Goal: Task Accomplishment & Management: Manage account settings

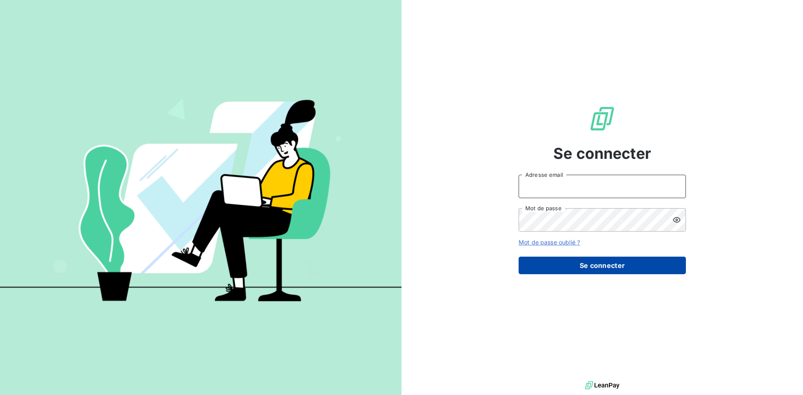
type input "[PERSON_NAME][EMAIL_ADDRESS][PERSON_NAME][DOMAIN_NAME]"
click at [607, 268] on button "Se connecter" at bounding box center [602, 266] width 167 height 18
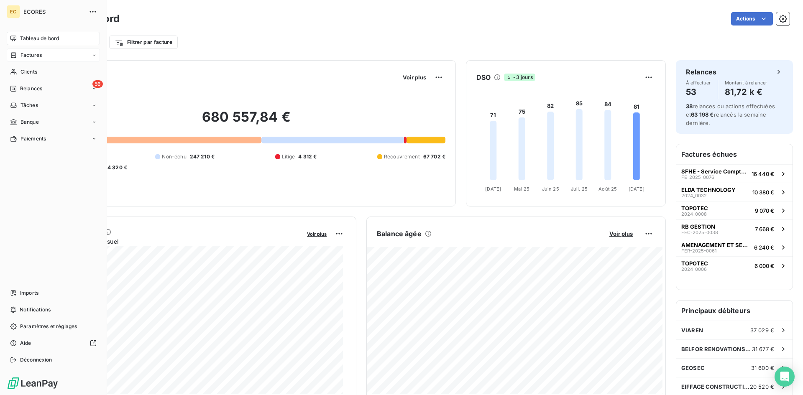
click at [26, 56] on span "Factures" at bounding box center [30, 55] width 21 height 8
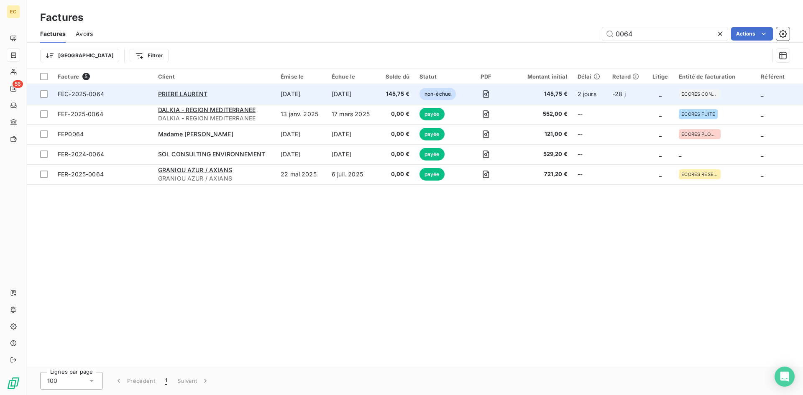
type input "0064"
click at [209, 94] on div "PRIERE LAURENT" at bounding box center [214, 94] width 113 height 8
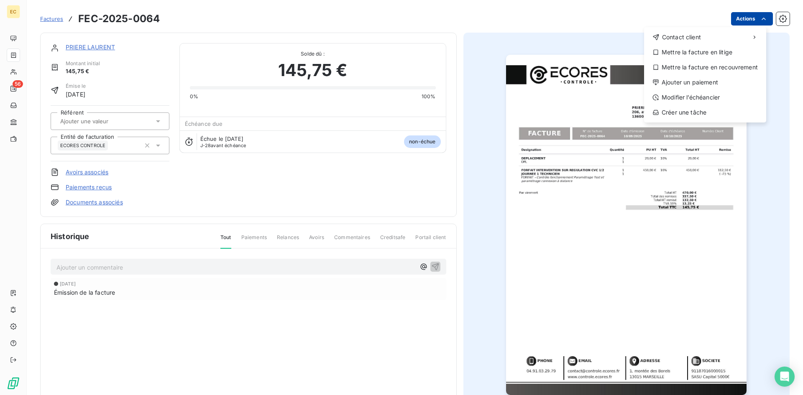
click at [753, 13] on html "EC 56 Factures FEC-2025-0064 Actions Contact client Mettre la facture en litige…" at bounding box center [401, 197] width 803 height 395
click at [713, 87] on div "Ajouter un paiement" at bounding box center [704, 82] width 115 height 13
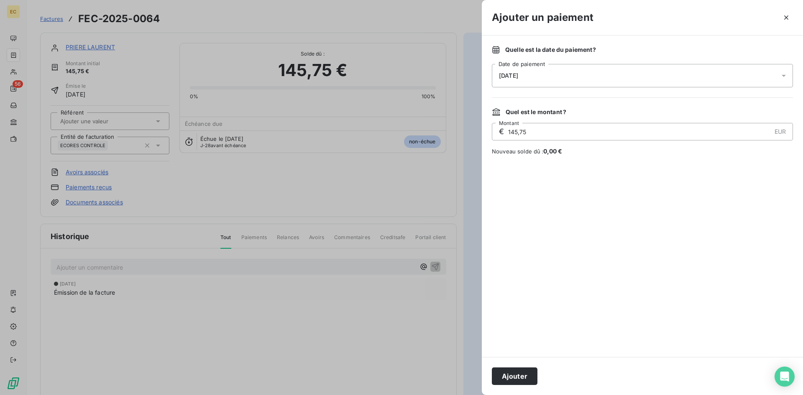
click at [542, 79] on div "[DATE]" at bounding box center [642, 75] width 301 height 23
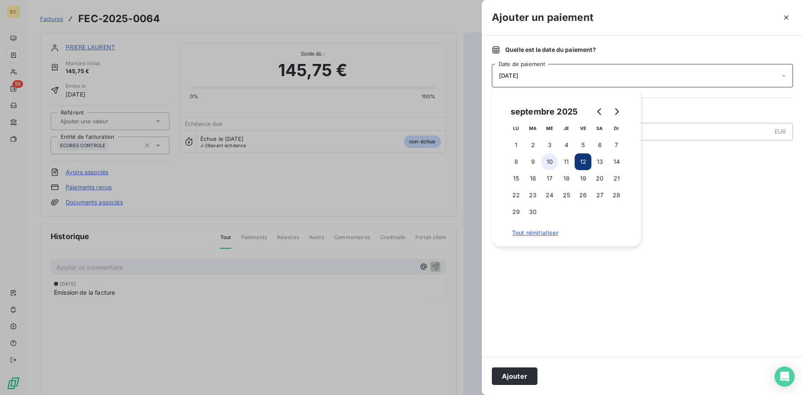
click at [554, 162] on button "10" at bounding box center [549, 162] width 17 height 17
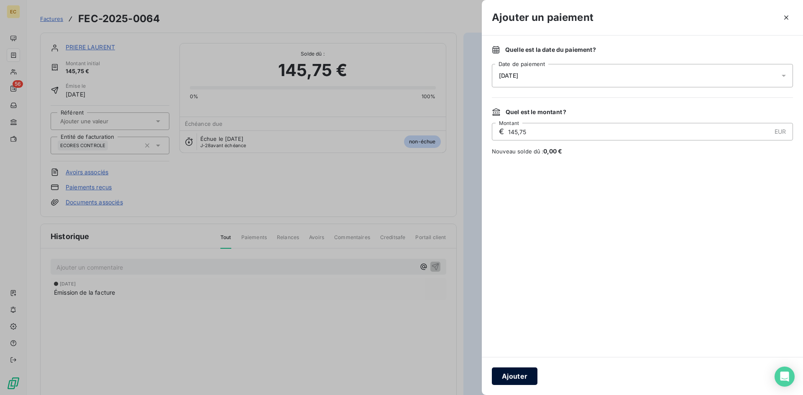
click at [520, 377] on button "Ajouter" at bounding box center [515, 377] width 46 height 18
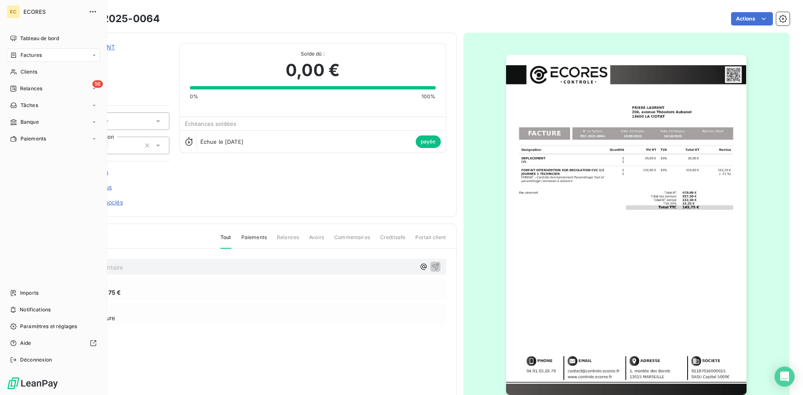
click at [58, 55] on div "Factures" at bounding box center [53, 55] width 93 height 13
click at [34, 55] on span "Factures" at bounding box center [30, 55] width 21 height 8
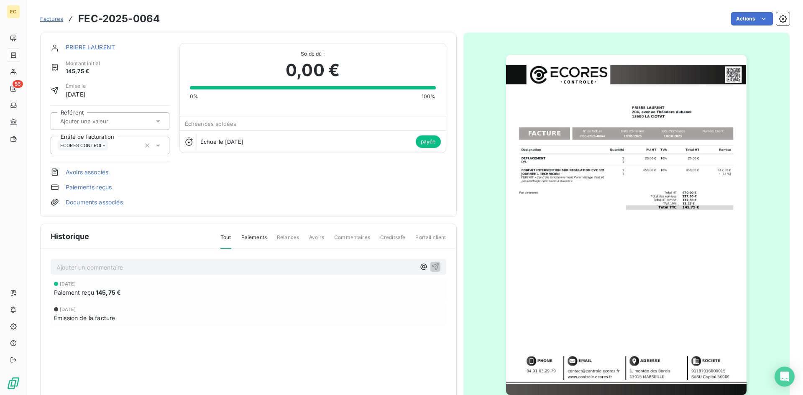
click at [59, 19] on span "Factures" at bounding box center [51, 18] width 23 height 7
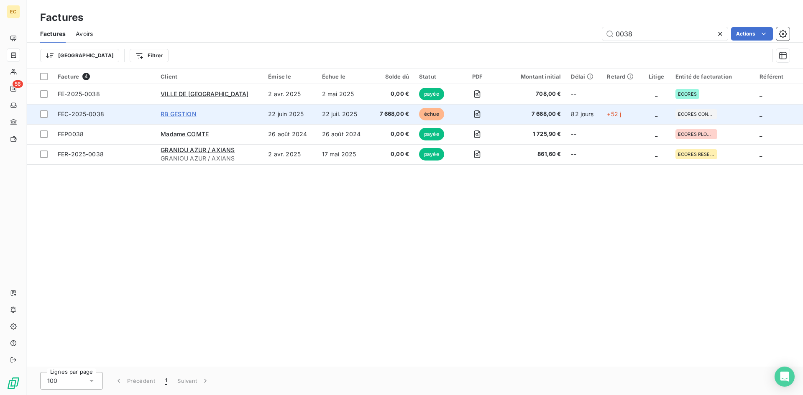
type input "0038"
click at [184, 115] on span "RB GESTION" at bounding box center [179, 113] width 36 height 7
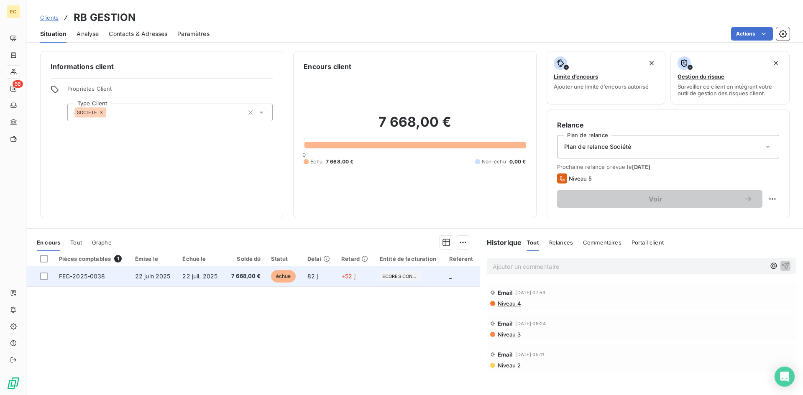
click at [192, 273] on span "22 juil. 2025" at bounding box center [199, 276] width 35 height 7
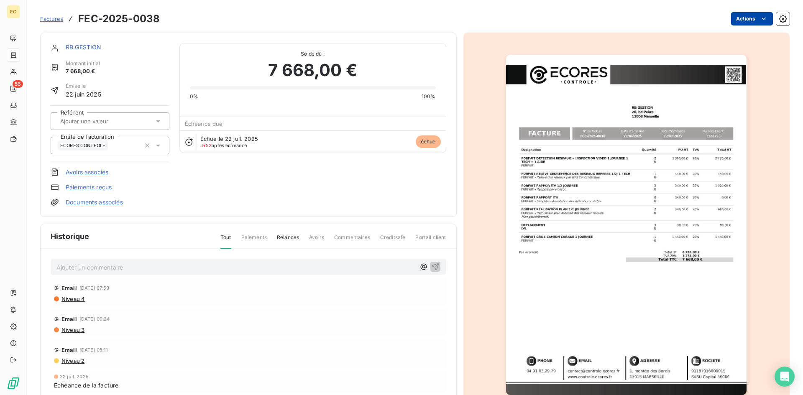
click at [742, 21] on html "EC 56 Factures FEC-2025-0038 Actions RB GESTION Montant initial 7 668,00 € Émis…" at bounding box center [401, 197] width 803 height 395
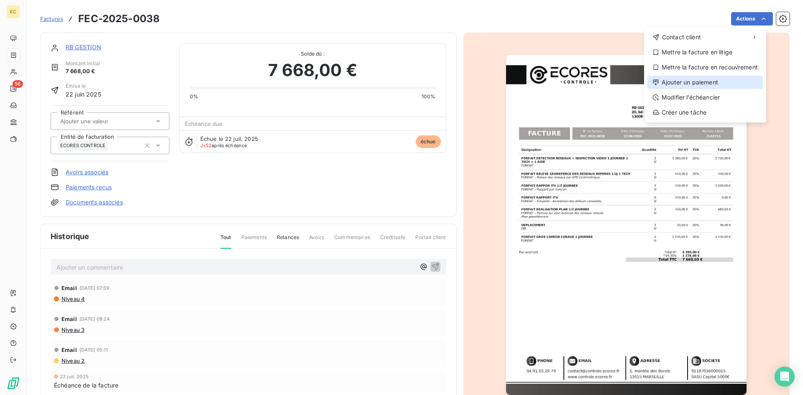
click at [707, 84] on div "Ajouter un paiement" at bounding box center [704, 82] width 115 height 13
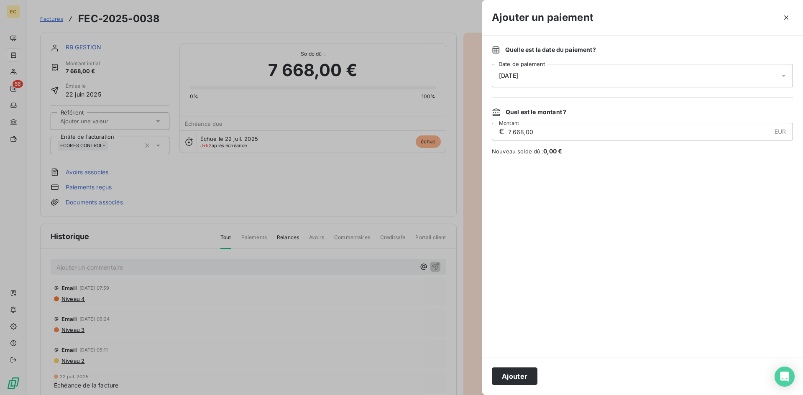
click at [555, 79] on div "[DATE]" at bounding box center [642, 75] width 301 height 23
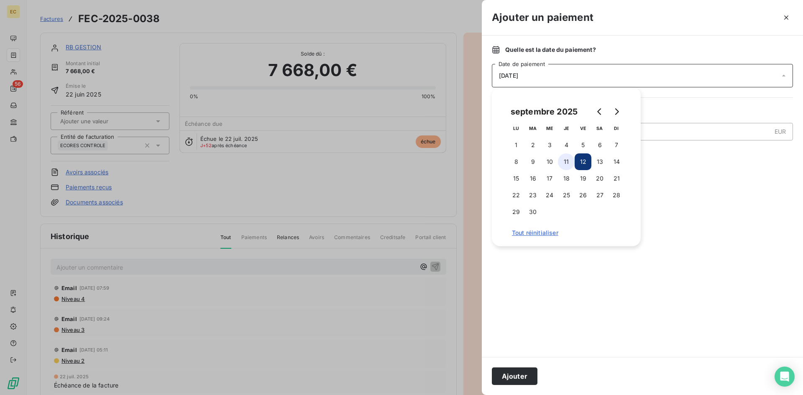
click at [561, 163] on button "11" at bounding box center [566, 162] width 17 height 17
click at [517, 374] on button "Ajouter" at bounding box center [515, 377] width 46 height 18
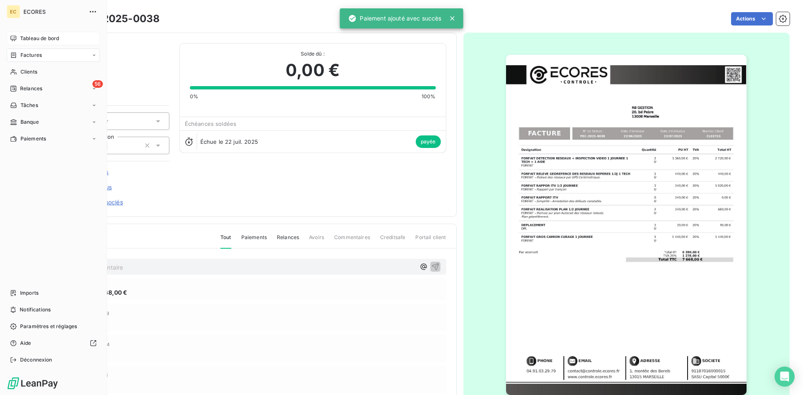
click at [29, 42] on span "Tableau de bord" at bounding box center [39, 39] width 39 height 8
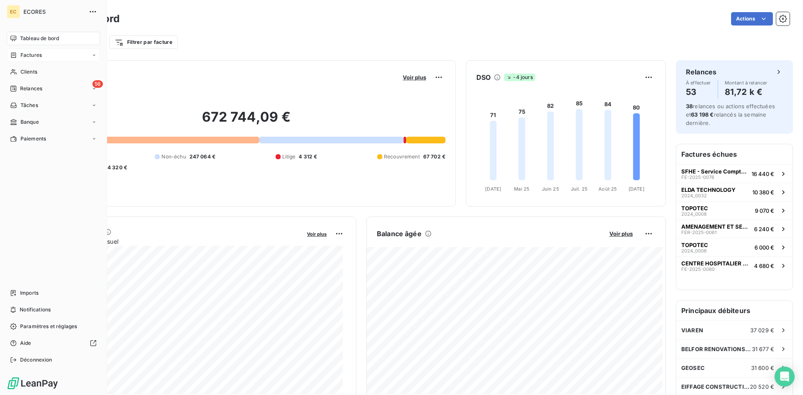
click at [42, 55] on div "Factures" at bounding box center [53, 55] width 93 height 13
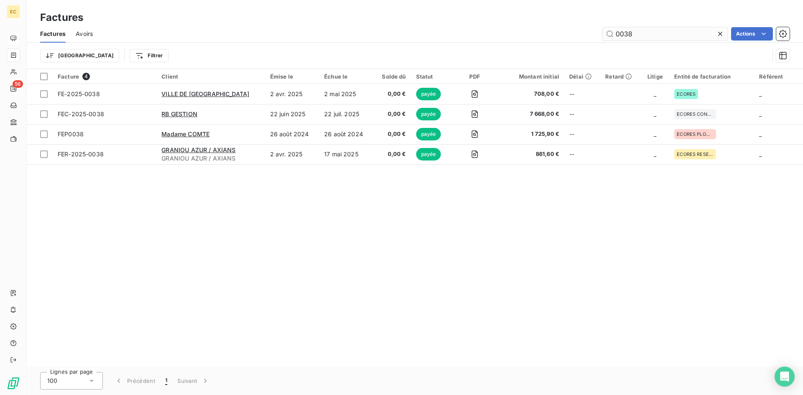
drag, startPoint x: 655, startPoint y: 33, endPoint x: 630, endPoint y: 36, distance: 25.2
click at [630, 36] on input "0038" at bounding box center [664, 33] width 125 height 13
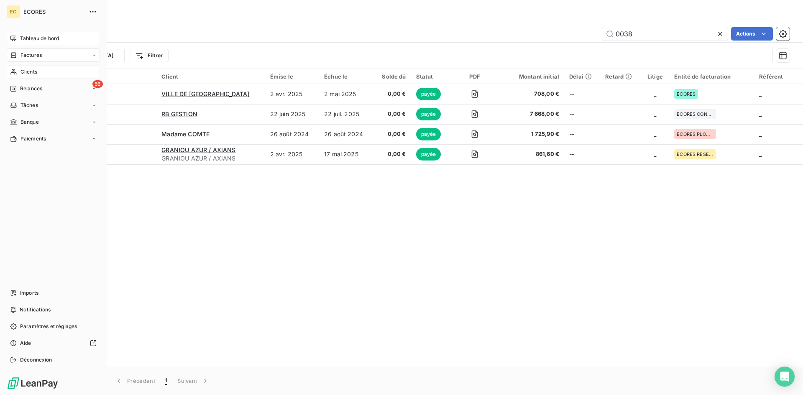
click at [37, 72] on span "Clients" at bounding box center [28, 72] width 17 height 8
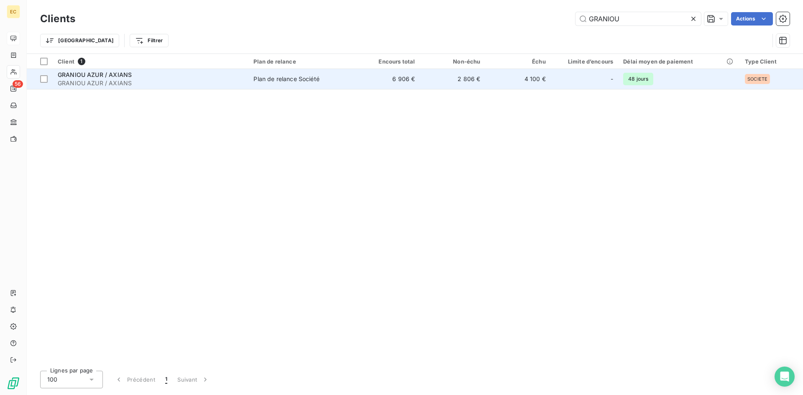
type input "GRANIOU"
click at [118, 78] on span "GRANIOU AZUR / AXIANS" at bounding box center [95, 74] width 74 height 7
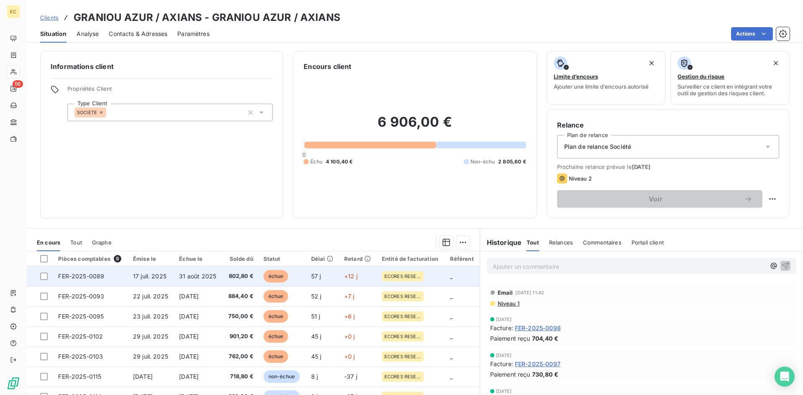
click at [79, 284] on td "FER-2025-0089" at bounding box center [90, 276] width 75 height 20
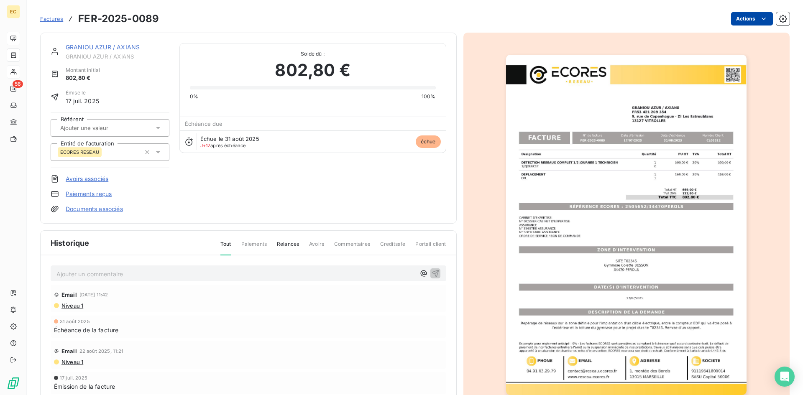
click at [727, 25] on html "EC 56 Factures FER-2025-0089 Actions GRANIOU AZUR / AXIANS GRANIOU AZUR / AXIAN…" at bounding box center [401, 197] width 803 height 395
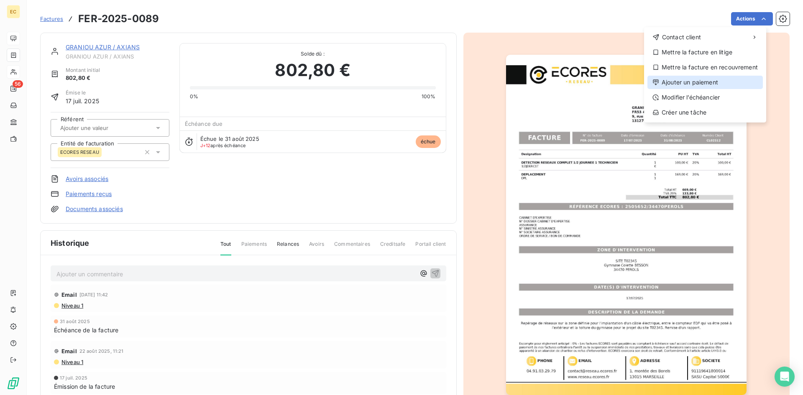
click at [710, 82] on div "Ajouter un paiement" at bounding box center [704, 82] width 115 height 13
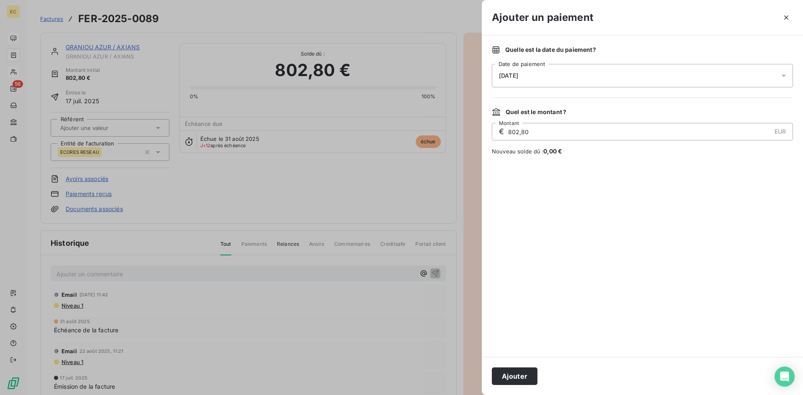
click at [546, 78] on div "[DATE]" at bounding box center [642, 75] width 301 height 23
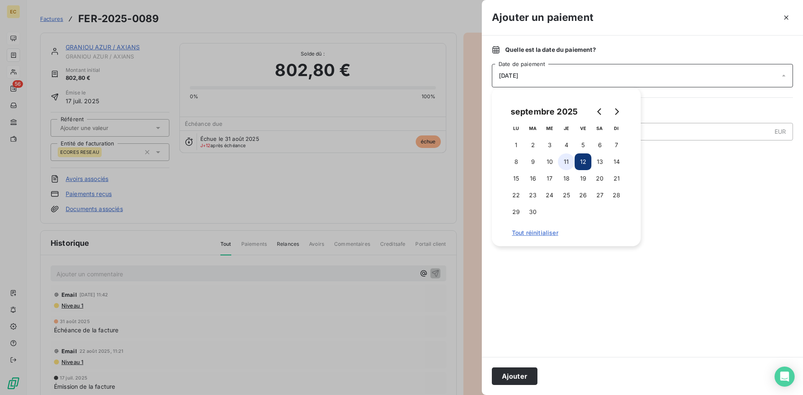
click at [564, 161] on button "11" at bounding box center [566, 162] width 17 height 17
click at [520, 377] on button "Ajouter" at bounding box center [515, 377] width 46 height 18
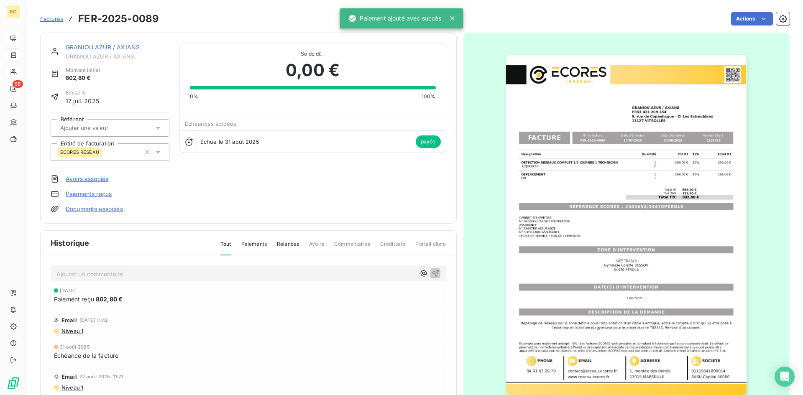
click at [93, 49] on link "GRANIOU AZUR / AXIANS" at bounding box center [103, 46] width 74 height 7
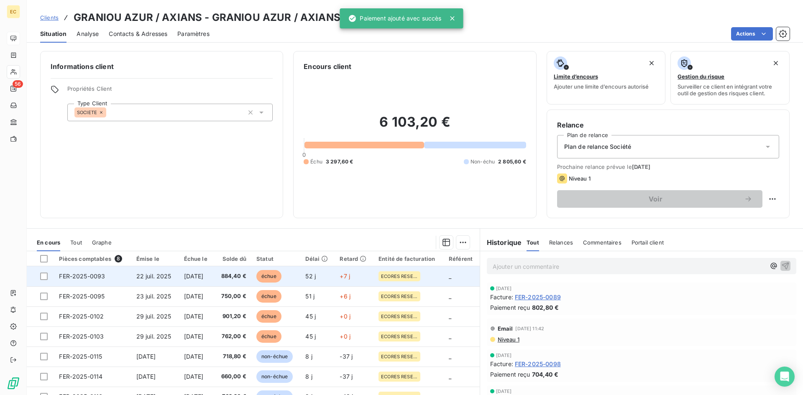
click at [107, 276] on td "FER-2025-0093" at bounding box center [92, 276] width 77 height 20
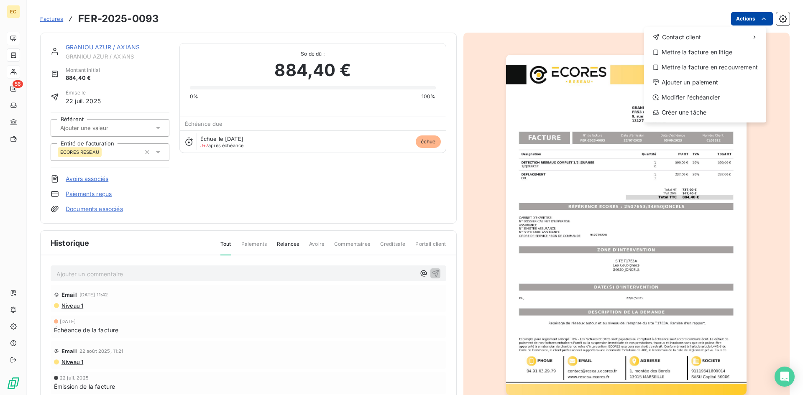
click at [762, 16] on html "EC 56 Factures FER-2025-0093 Actions Contact client Mettre la facture en litige…" at bounding box center [401, 197] width 803 height 395
click at [709, 79] on div "Ajouter un paiement" at bounding box center [704, 82] width 115 height 13
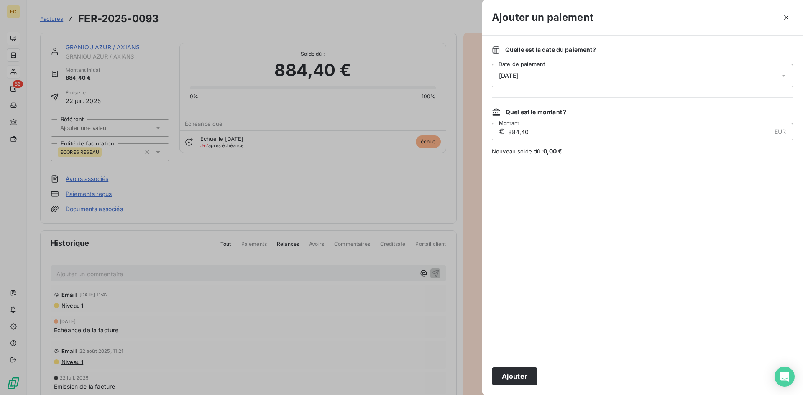
click at [542, 71] on div "[DATE]" at bounding box center [642, 75] width 301 height 23
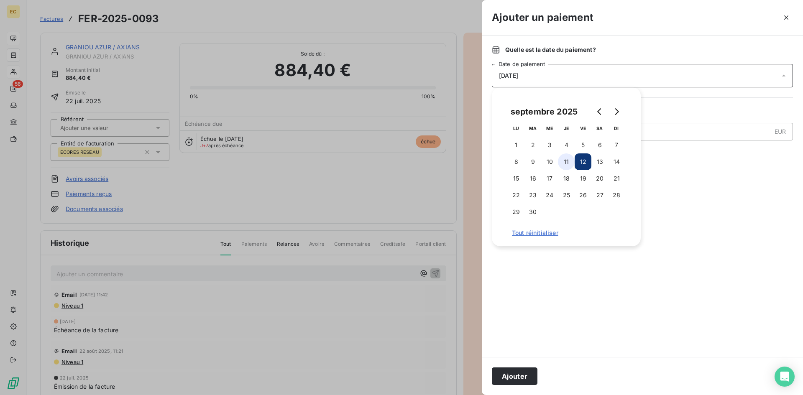
click at [566, 162] on button "11" at bounding box center [566, 162] width 17 height 17
click at [530, 372] on button "Ajouter" at bounding box center [515, 377] width 46 height 18
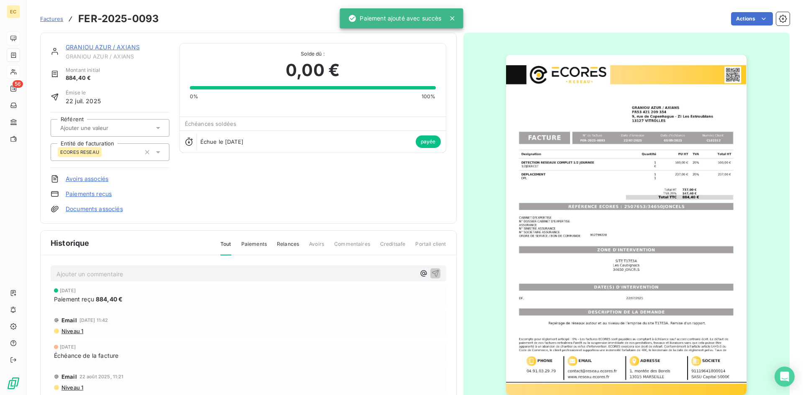
click at [82, 51] on div "GRANIOU AZUR / AXIANS" at bounding box center [118, 47] width 104 height 8
click at [83, 49] on link "GRANIOU AZUR / AXIANS" at bounding box center [103, 46] width 74 height 7
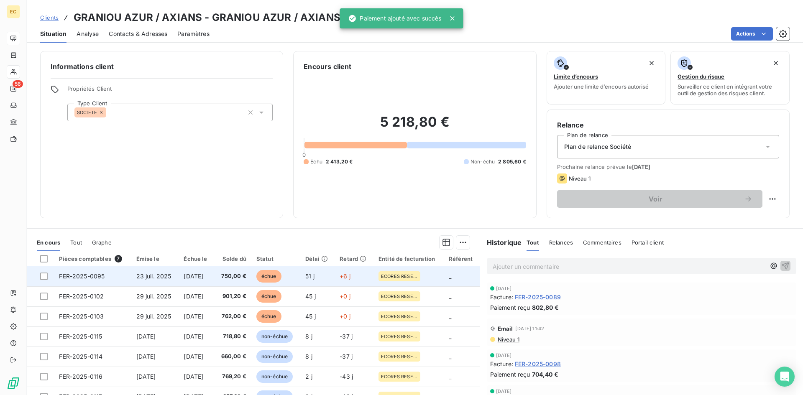
click at [179, 278] on td "[DATE]" at bounding box center [197, 276] width 36 height 20
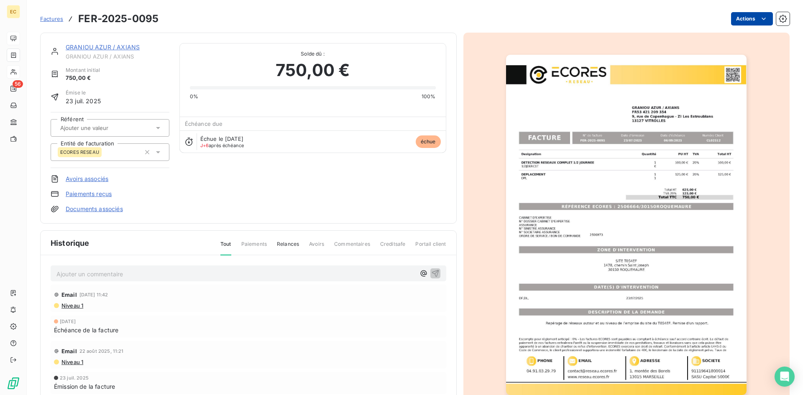
click at [752, 17] on html "EC 56 Factures FER-2025-0095 Actions GRANIOU AZUR / AXIANS GRANIOU AZUR / AXIAN…" at bounding box center [401, 197] width 803 height 395
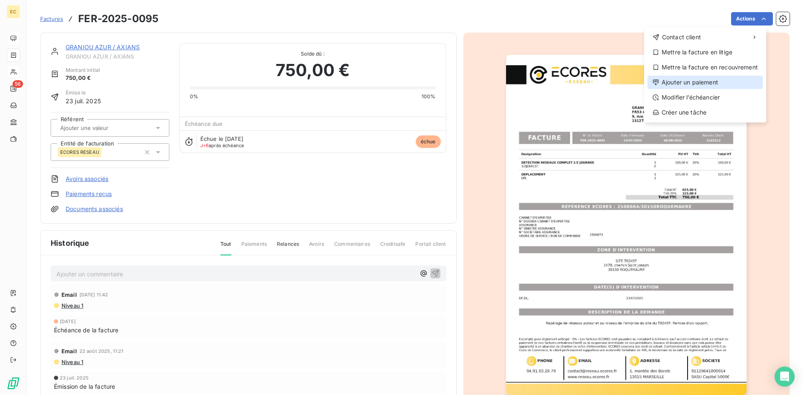
click at [695, 84] on div "Ajouter un paiement" at bounding box center [704, 82] width 115 height 13
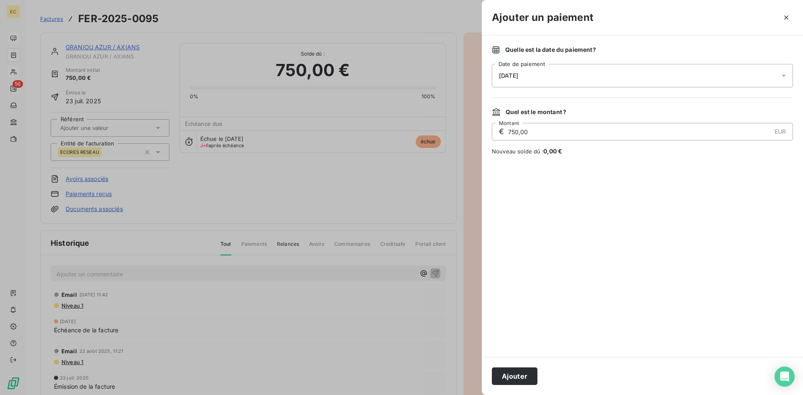
click at [518, 74] on span "[DATE]" at bounding box center [508, 75] width 19 height 7
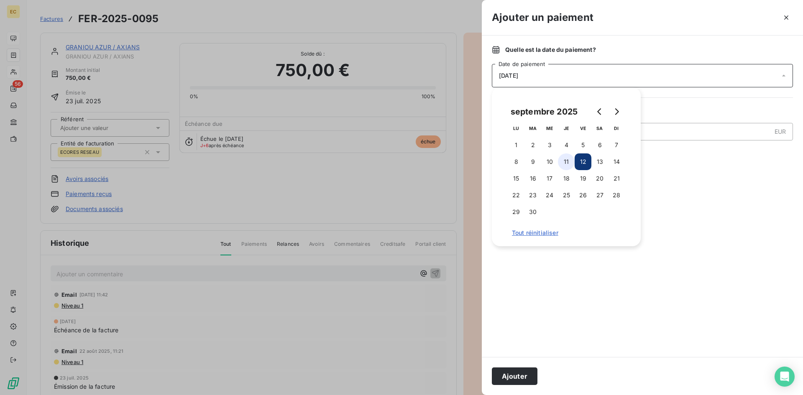
click at [566, 158] on button "11" at bounding box center [566, 162] width 17 height 17
click at [522, 379] on button "Ajouter" at bounding box center [515, 377] width 46 height 18
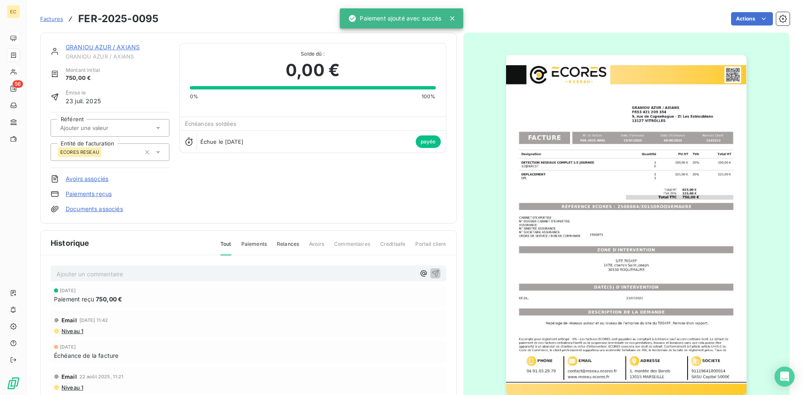
click at [91, 49] on link "GRANIOU AZUR / AXIANS" at bounding box center [103, 46] width 74 height 7
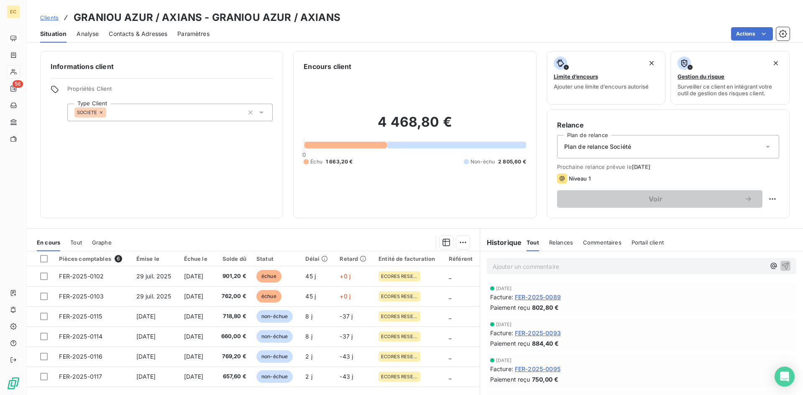
click at [50, 18] on span "Clients" at bounding box center [49, 17] width 18 height 7
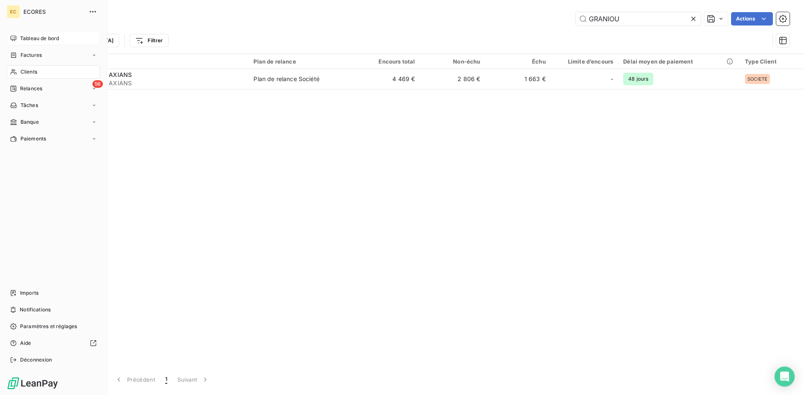
click at [29, 54] on span "Factures" at bounding box center [30, 55] width 21 height 8
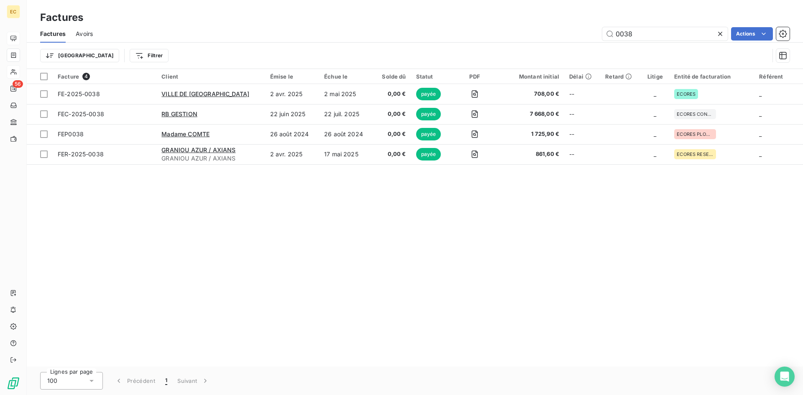
drag, startPoint x: 640, startPoint y: 34, endPoint x: 573, endPoint y: 31, distance: 66.1
click at [573, 31] on div "0038 Actions" at bounding box center [446, 33] width 687 height 13
drag, startPoint x: 651, startPoint y: 33, endPoint x: 599, endPoint y: 35, distance: 51.9
click at [599, 35] on div "0038 Actions" at bounding box center [446, 33] width 687 height 13
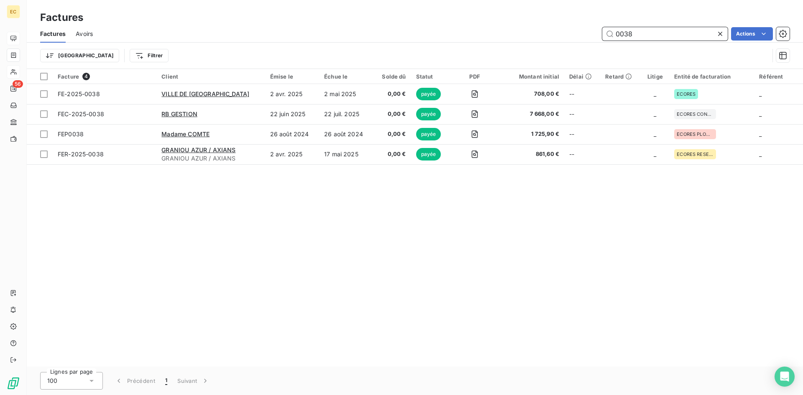
paste input "FEC-2025-0054"
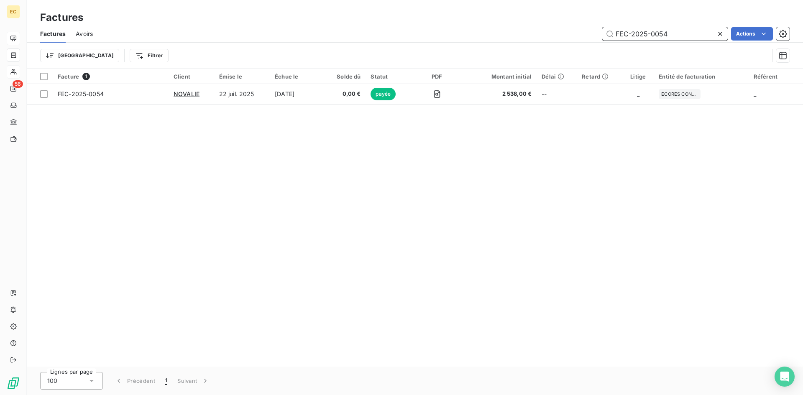
click at [627, 33] on input "FEC-2025-0054" at bounding box center [664, 33] width 125 height 13
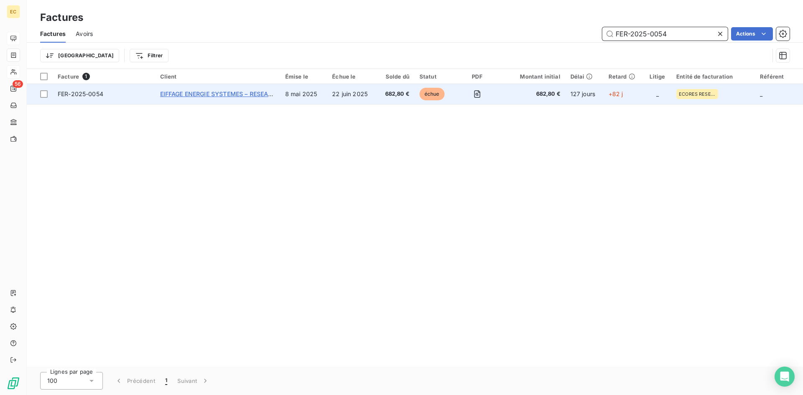
type input "FER-2025-0054"
click at [205, 96] on span "EIFFAGE ENERGIE SYSTEMES – RESEAU MOBILE SUD" at bounding box center [235, 93] width 151 height 7
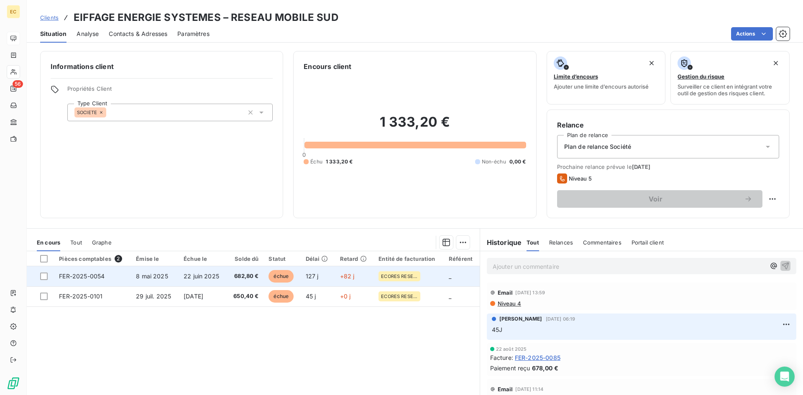
click at [118, 276] on td "FER-2025-0054" at bounding box center [92, 276] width 77 height 20
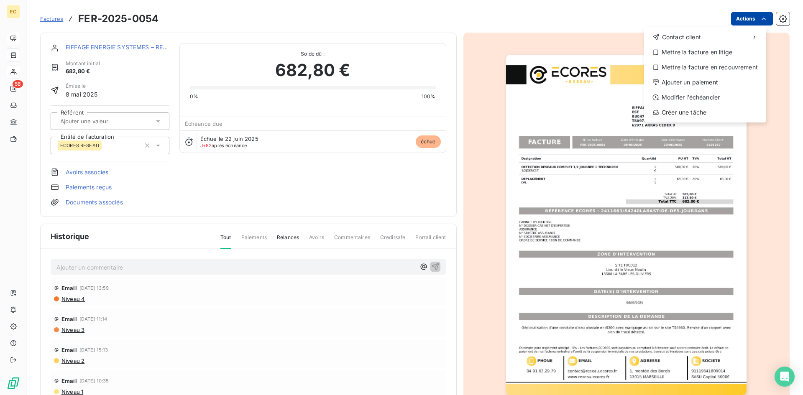
click at [734, 15] on html "EC 56 Factures FER-2025-0054 Actions Contact client Mettre la facture en litige…" at bounding box center [401, 197] width 803 height 395
click at [716, 79] on div "Ajouter un paiement" at bounding box center [704, 82] width 115 height 13
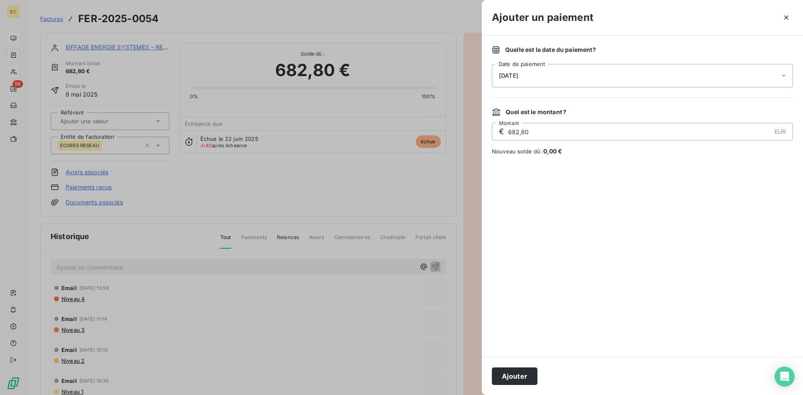
click at [546, 79] on div "[DATE]" at bounding box center [642, 75] width 301 height 23
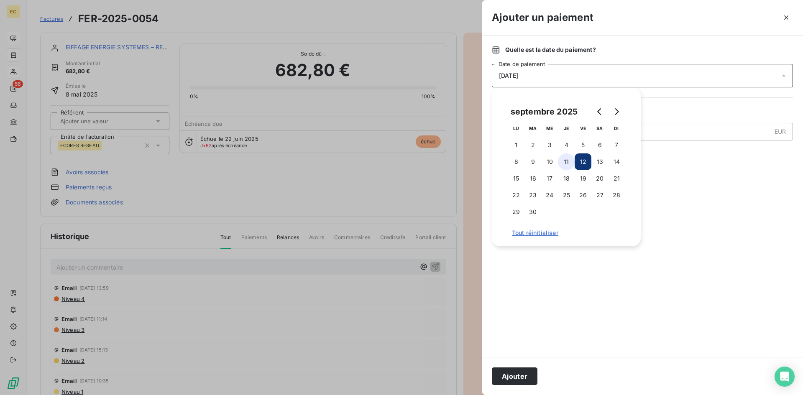
click at [564, 158] on button "11" at bounding box center [566, 162] width 17 height 17
click at [517, 379] on button "Ajouter" at bounding box center [515, 377] width 46 height 18
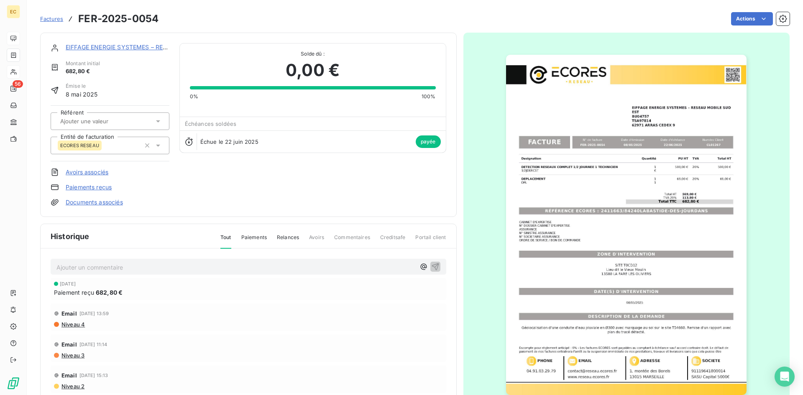
click at [48, 18] on span "Factures" at bounding box center [51, 18] width 23 height 7
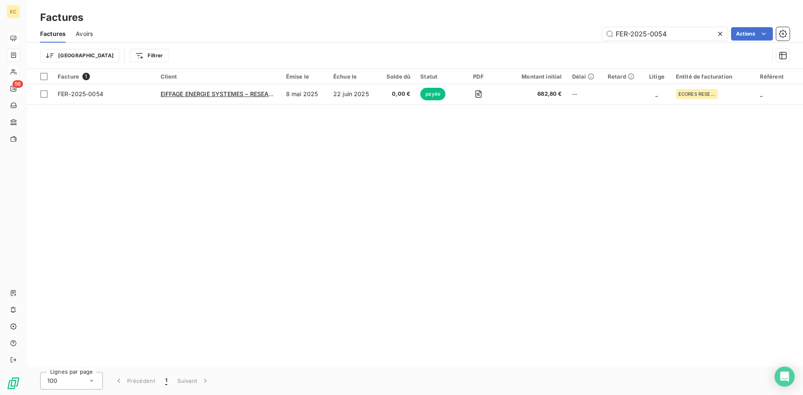
drag, startPoint x: 671, startPoint y: 36, endPoint x: 586, endPoint y: 44, distance: 85.7
click at [586, 44] on div "Factures Avoirs FER-2025-0054 Actions Trier Filtrer" at bounding box center [415, 46] width 776 height 43
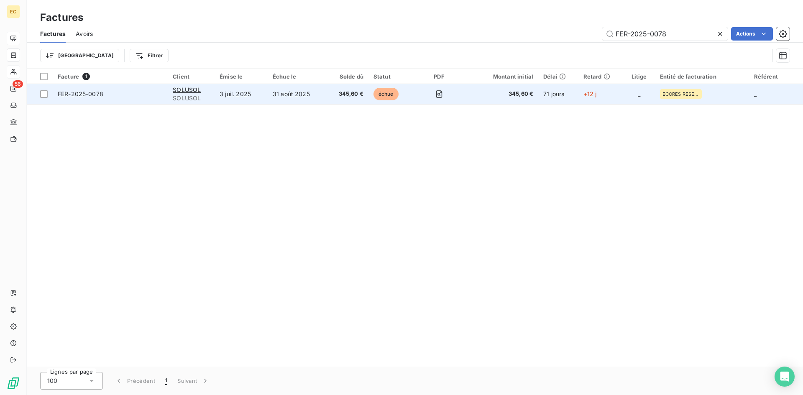
type input "FER-2025-0078"
click at [227, 99] on td "3 juil. 2025" at bounding box center [241, 94] width 53 height 20
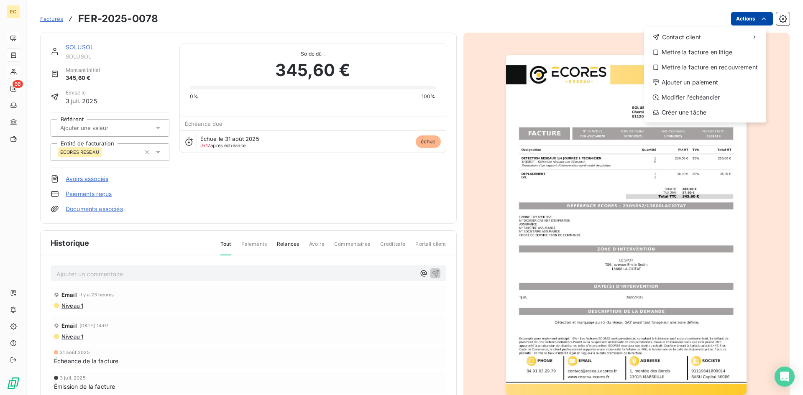
click at [752, 17] on html "EC 56 Factures FER-2025-0078 Actions Contact client Mettre la facture en litige…" at bounding box center [401, 197] width 803 height 395
click at [702, 78] on div "Ajouter un paiement" at bounding box center [704, 82] width 115 height 13
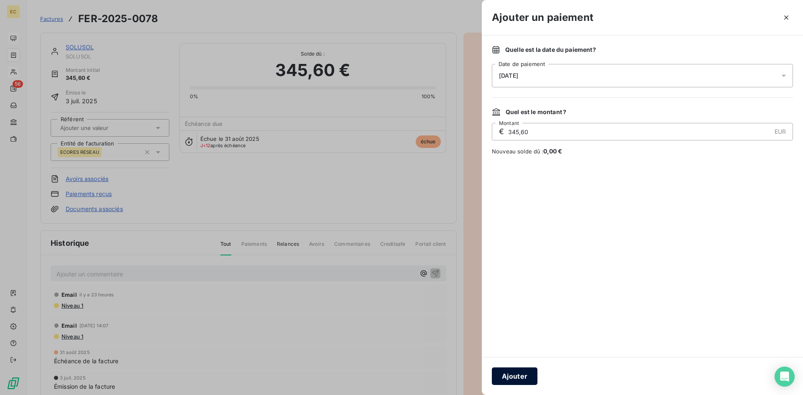
click at [522, 376] on button "Ajouter" at bounding box center [515, 377] width 46 height 18
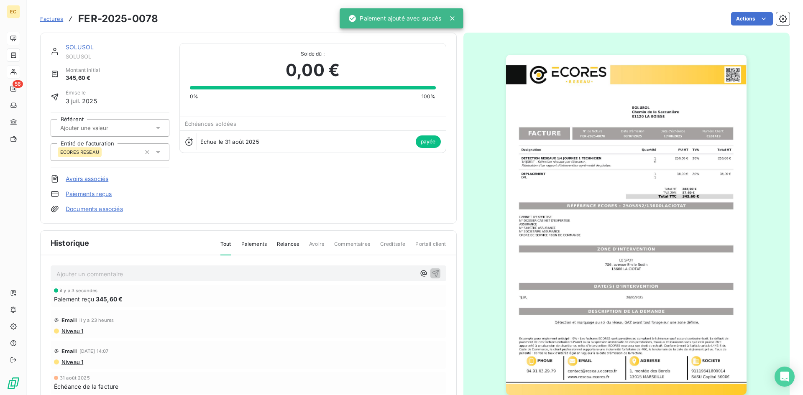
click at [77, 49] on link "SOLUSOL" at bounding box center [80, 46] width 28 height 7
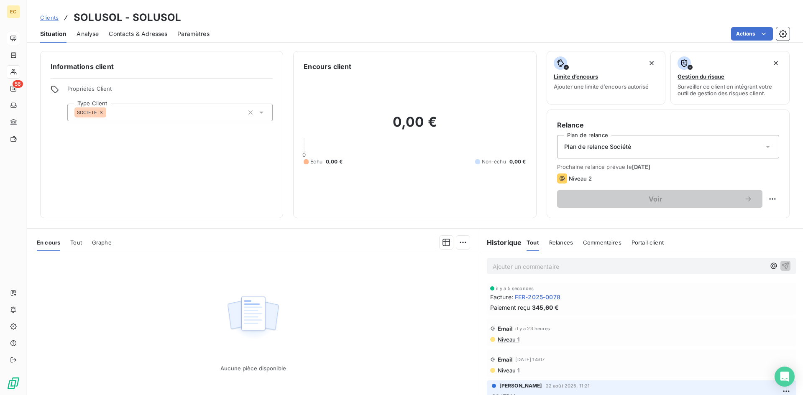
click at [47, 18] on span "Clients" at bounding box center [49, 17] width 18 height 7
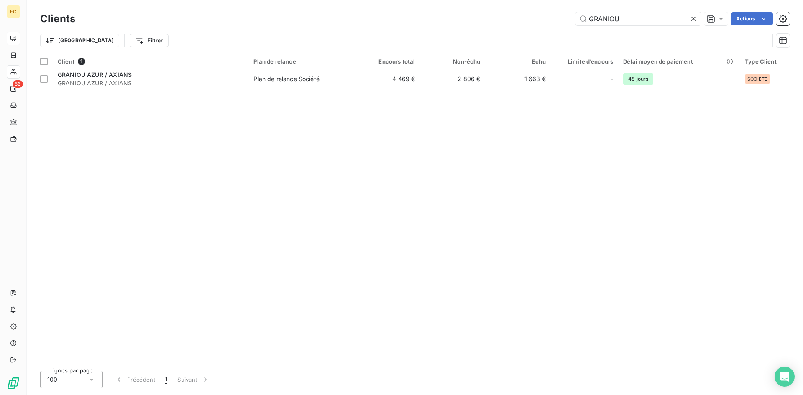
drag, startPoint x: 630, startPoint y: 18, endPoint x: 569, endPoint y: 23, distance: 61.3
click at [569, 23] on div "GRANIOU Actions" at bounding box center [437, 18] width 704 height 13
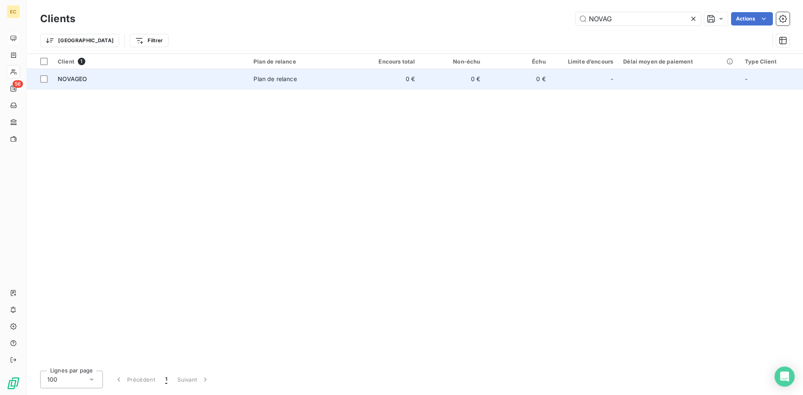
type input "NOVAG"
click at [171, 84] on td "NOVAGEO" at bounding box center [151, 79] width 196 height 20
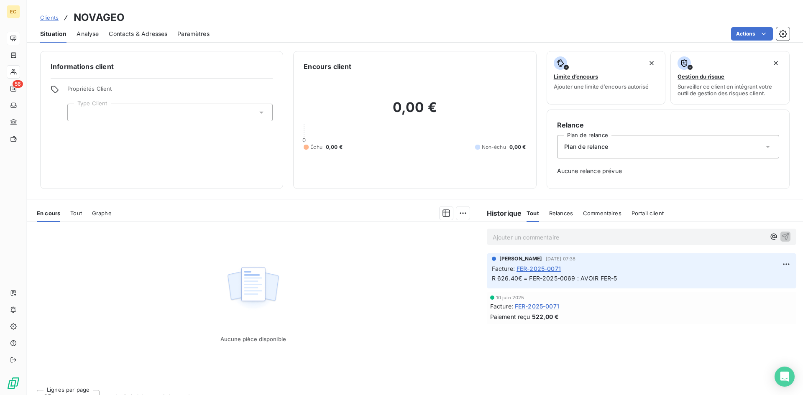
click at [132, 115] on div at bounding box center [169, 113] width 205 height 18
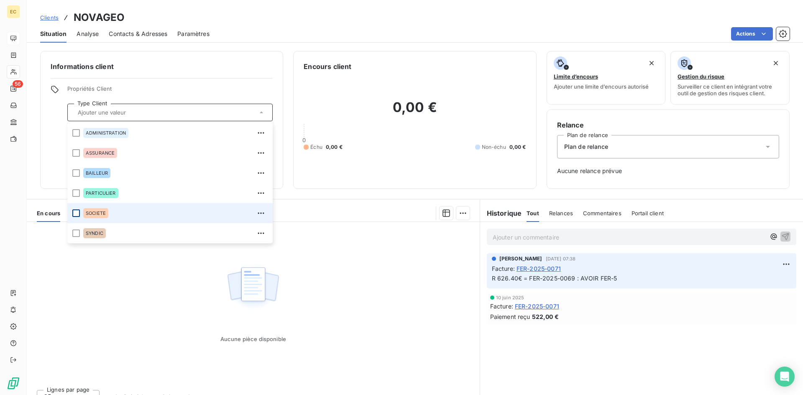
click at [77, 215] on div at bounding box center [76, 214] width 8 height 8
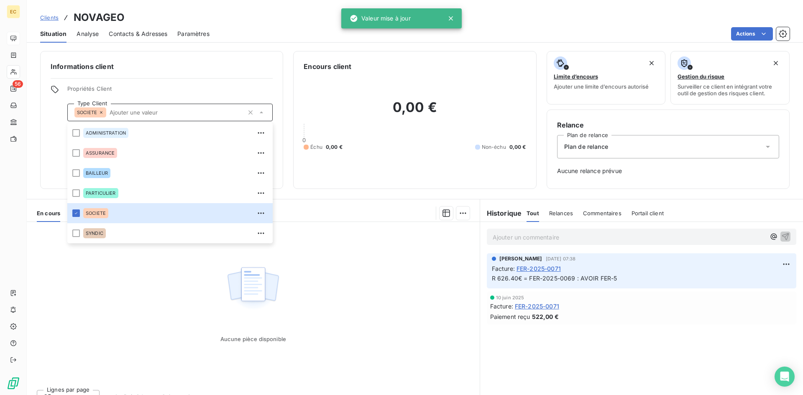
click at [592, 149] on span "Plan de relance" at bounding box center [586, 147] width 44 height 8
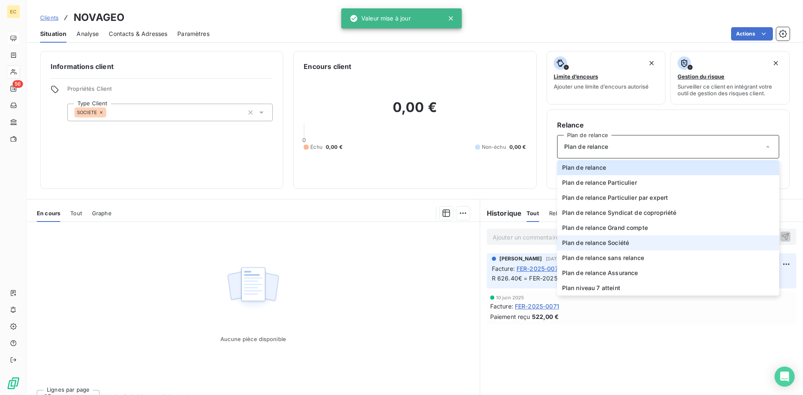
click at [622, 243] on span "Plan de relance Société" at bounding box center [595, 243] width 67 height 8
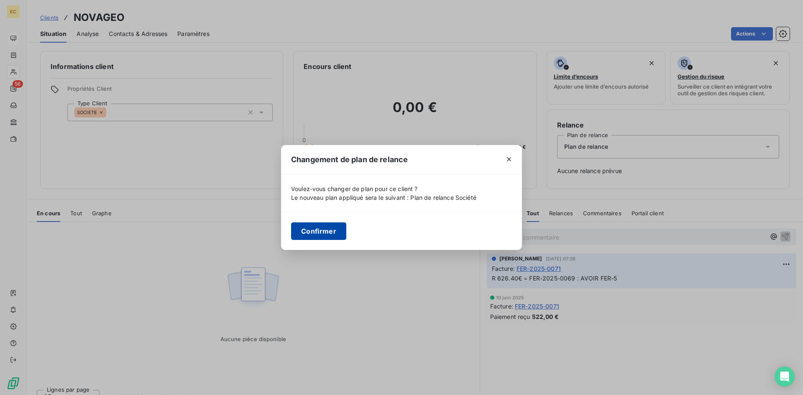
click at [315, 228] on button "Confirmer" at bounding box center [318, 232] width 55 height 18
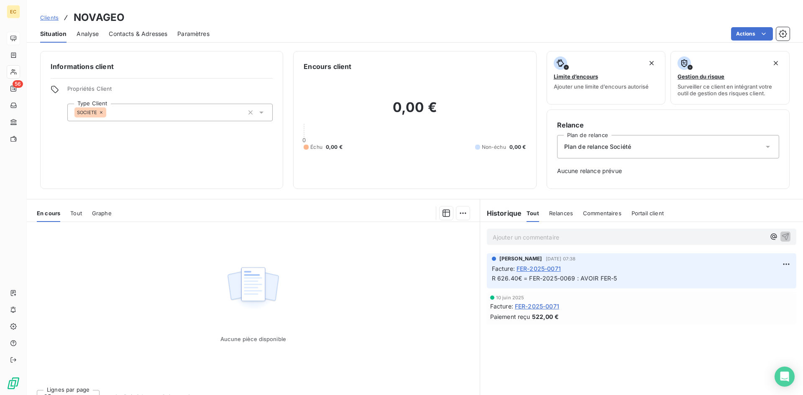
click at [52, 18] on span "Clients" at bounding box center [49, 17] width 18 height 7
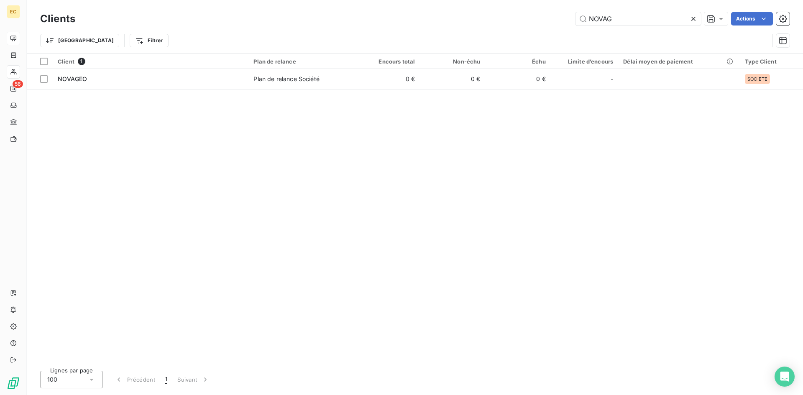
drag, startPoint x: 614, startPoint y: 17, endPoint x: 547, endPoint y: 25, distance: 67.8
click at [547, 25] on div "NOVAG Actions" at bounding box center [437, 18] width 704 height 13
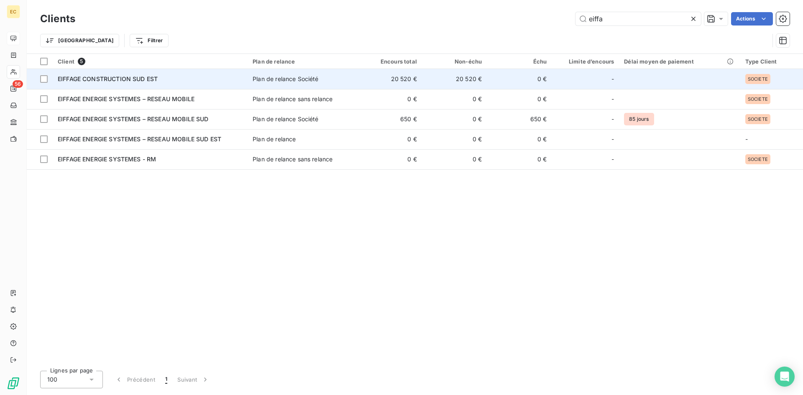
type input "eiffa"
click at [170, 84] on td "EIFFAGE CONSTRUCTION SUD EST" at bounding box center [150, 79] width 195 height 20
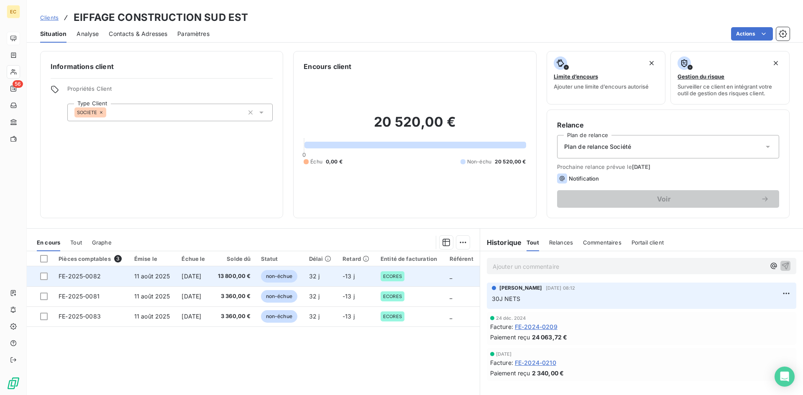
click at [90, 280] on td "FE-2025-0082" at bounding box center [92, 276] width 76 height 20
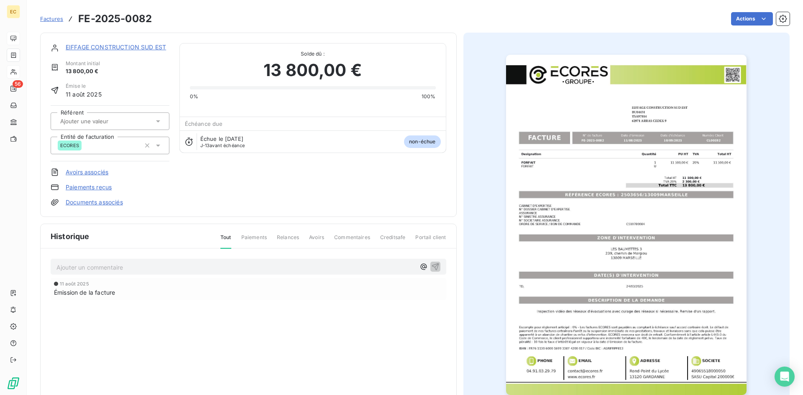
click at [49, 20] on span "Factures" at bounding box center [51, 18] width 23 height 7
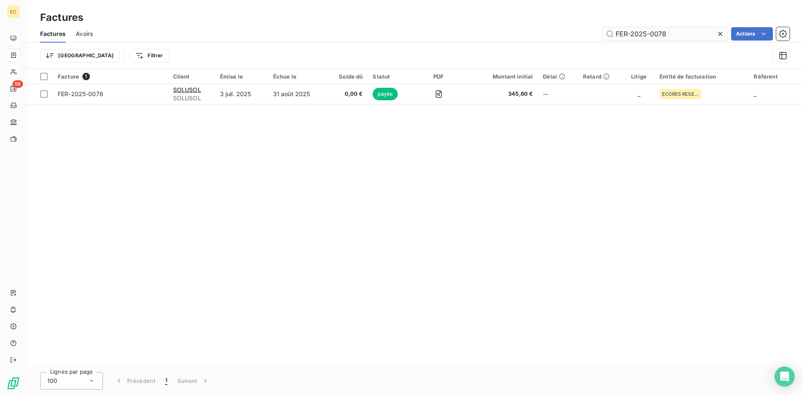
drag, startPoint x: 671, startPoint y: 33, endPoint x: 601, endPoint y: 30, distance: 70.0
click at [602, 30] on input "FER-2025-0078" at bounding box center [664, 33] width 125 height 13
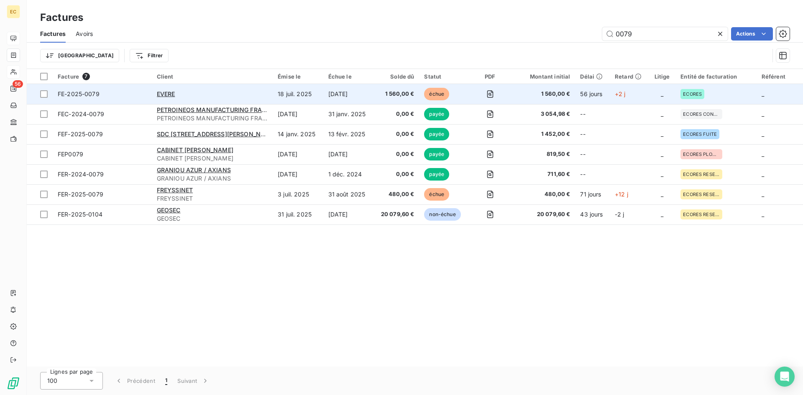
type input "0079"
click at [181, 93] on div "EVERE" at bounding box center [212, 94] width 111 height 8
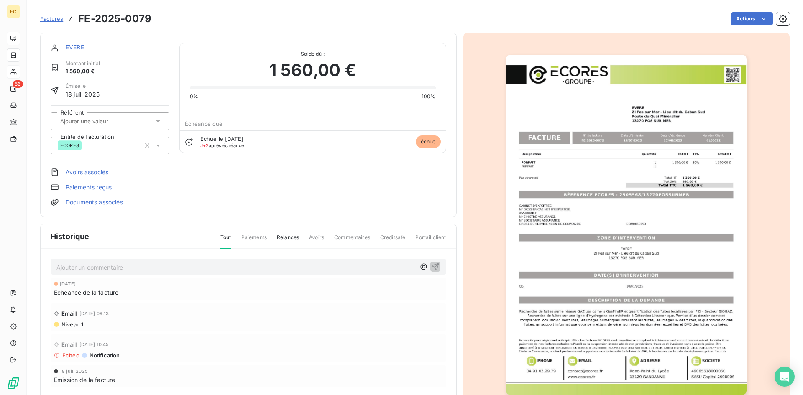
click at [74, 49] on link "EVERE" at bounding box center [75, 46] width 18 height 7
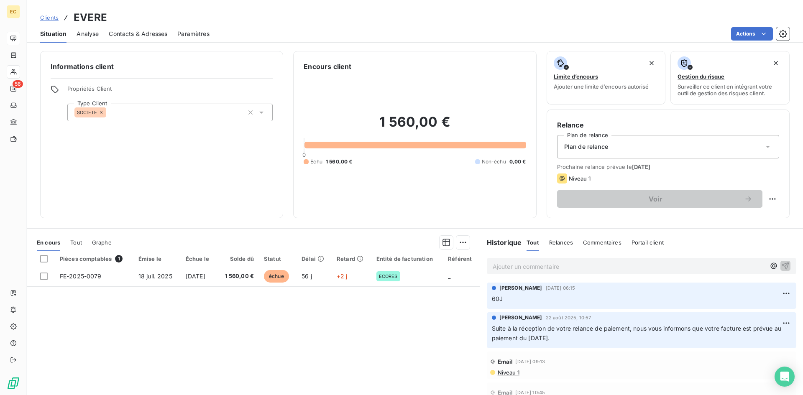
click at [130, 37] on span "Contacts & Adresses" at bounding box center [138, 34] width 59 height 8
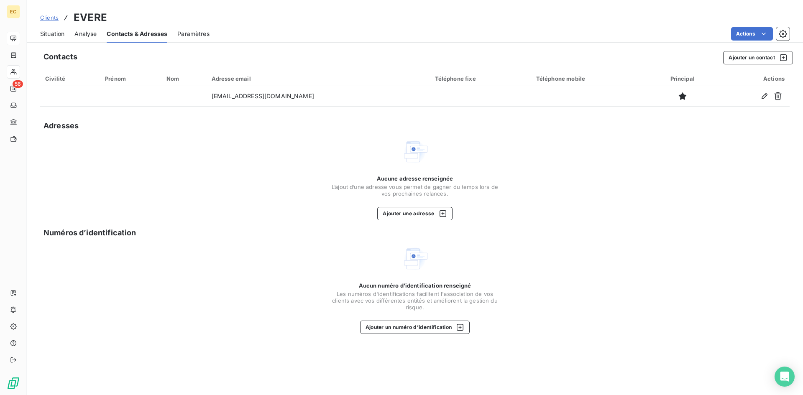
click at [48, 32] on span "Situation" at bounding box center [52, 34] width 24 height 8
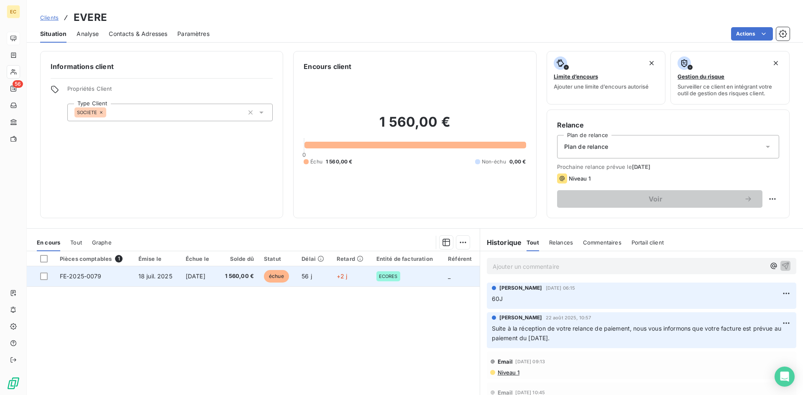
click at [318, 279] on td "56 j" at bounding box center [314, 276] width 35 height 20
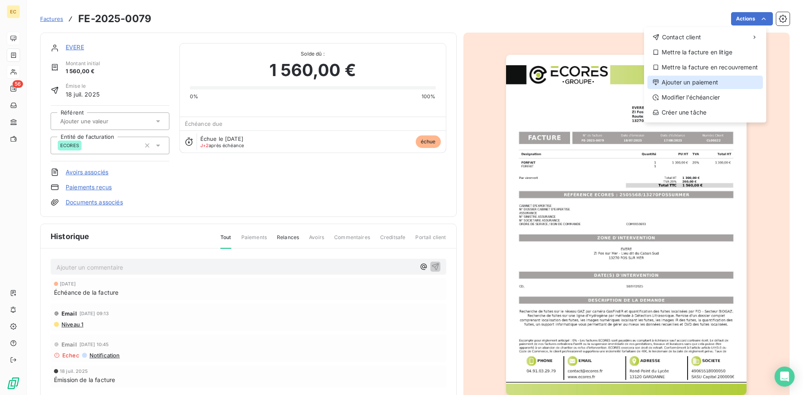
click at [698, 81] on div "Ajouter un paiement" at bounding box center [704, 82] width 115 height 13
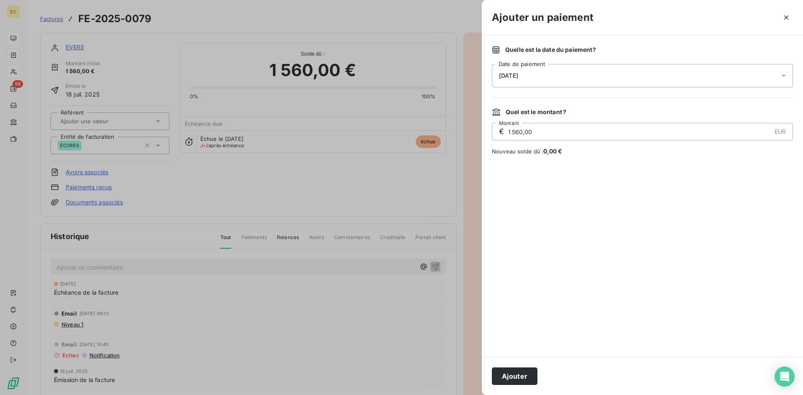
click at [503, 74] on span "[DATE]" at bounding box center [508, 75] width 19 height 7
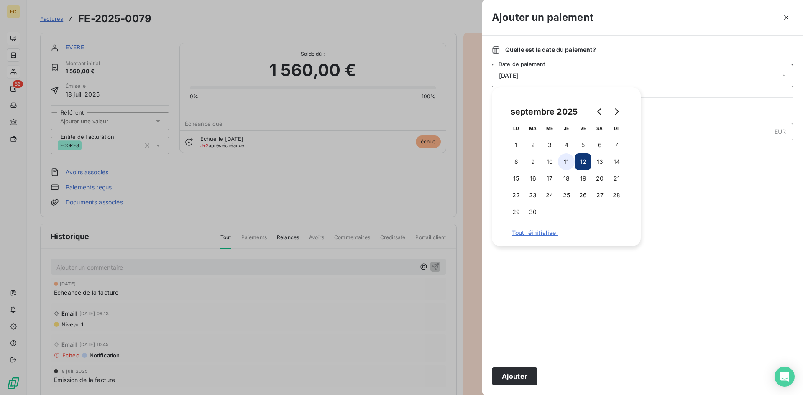
click at [563, 159] on button "11" at bounding box center [566, 162] width 17 height 17
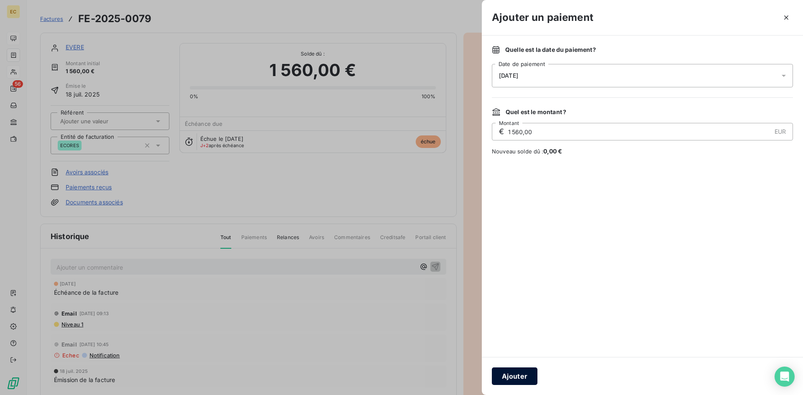
click at [527, 374] on button "Ajouter" at bounding box center [515, 377] width 46 height 18
